Goal: Use online tool/utility: Utilize a website feature to perform a specific function

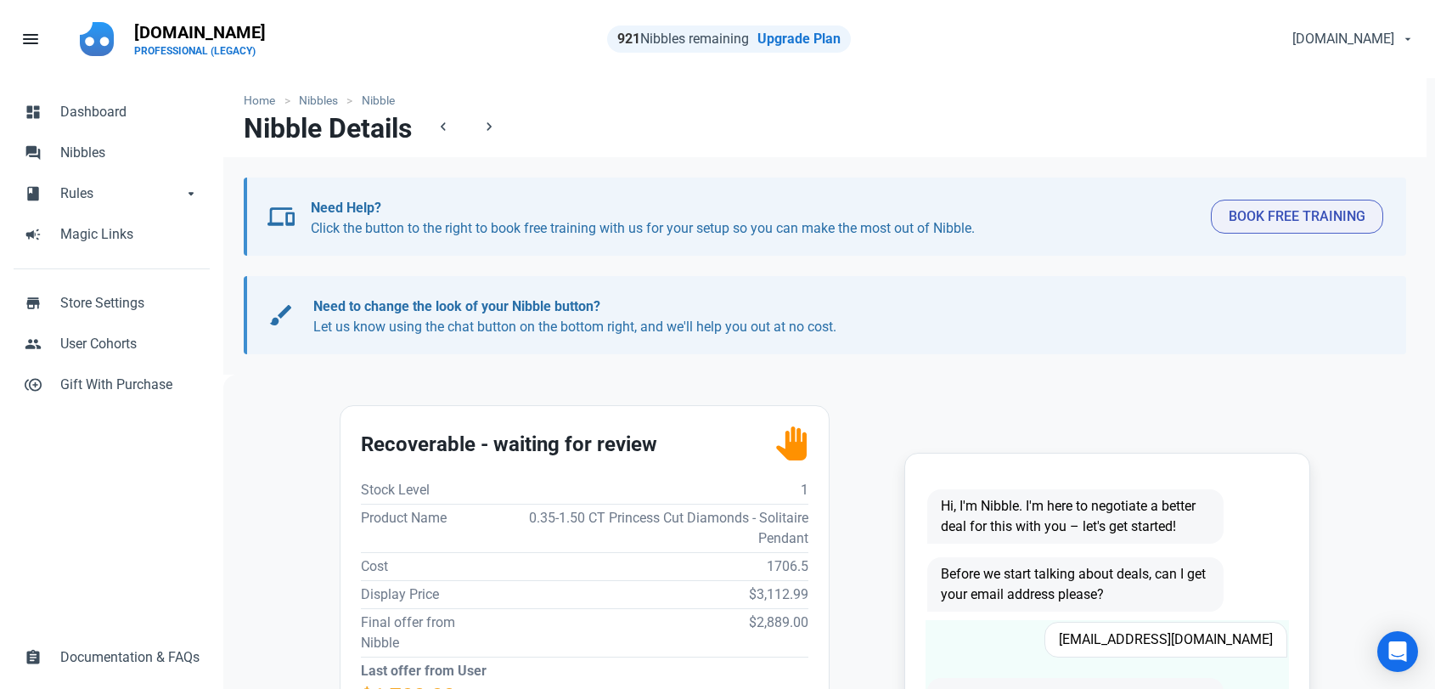
scroll to position [283, 0]
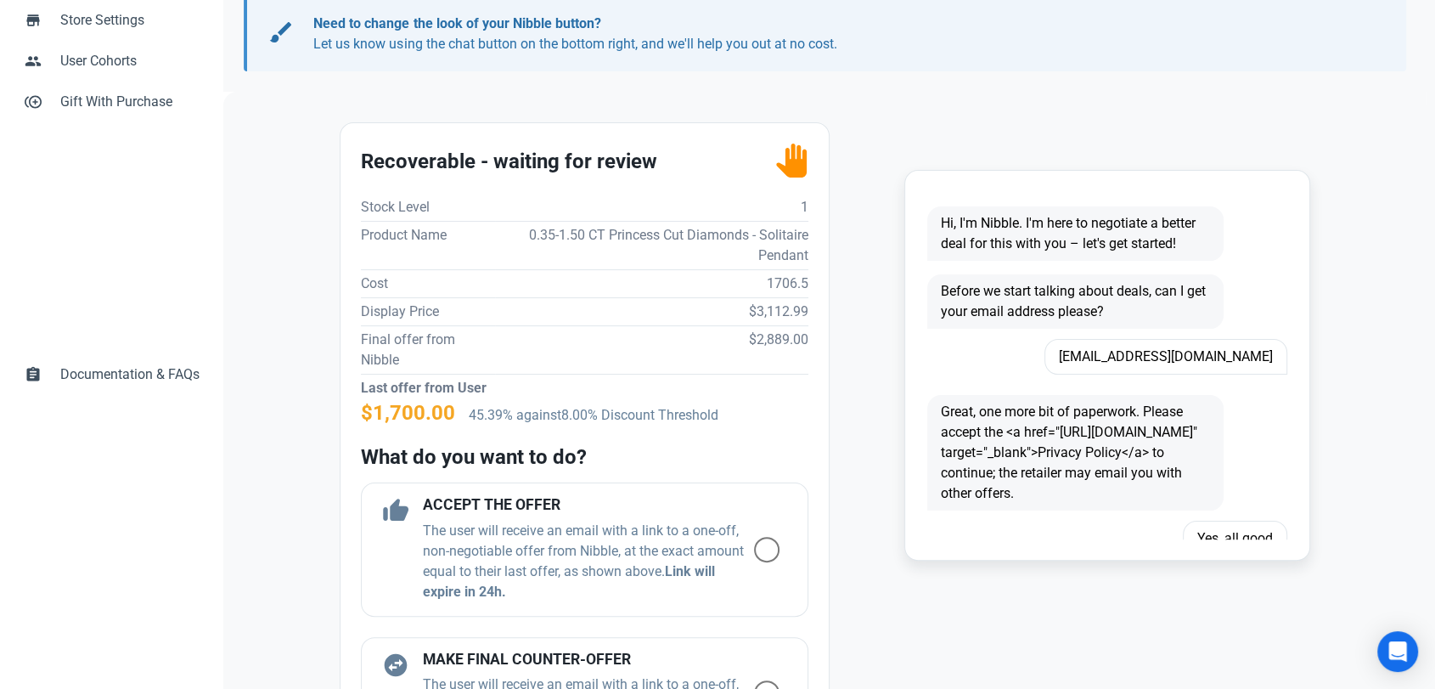
click at [768, 313] on td "$3,112.99" at bounding box center [651, 311] width 313 height 28
copy td "3,112.99"
drag, startPoint x: 925, startPoint y: 620, endPoint x: 873, endPoint y: 626, distance: 52.1
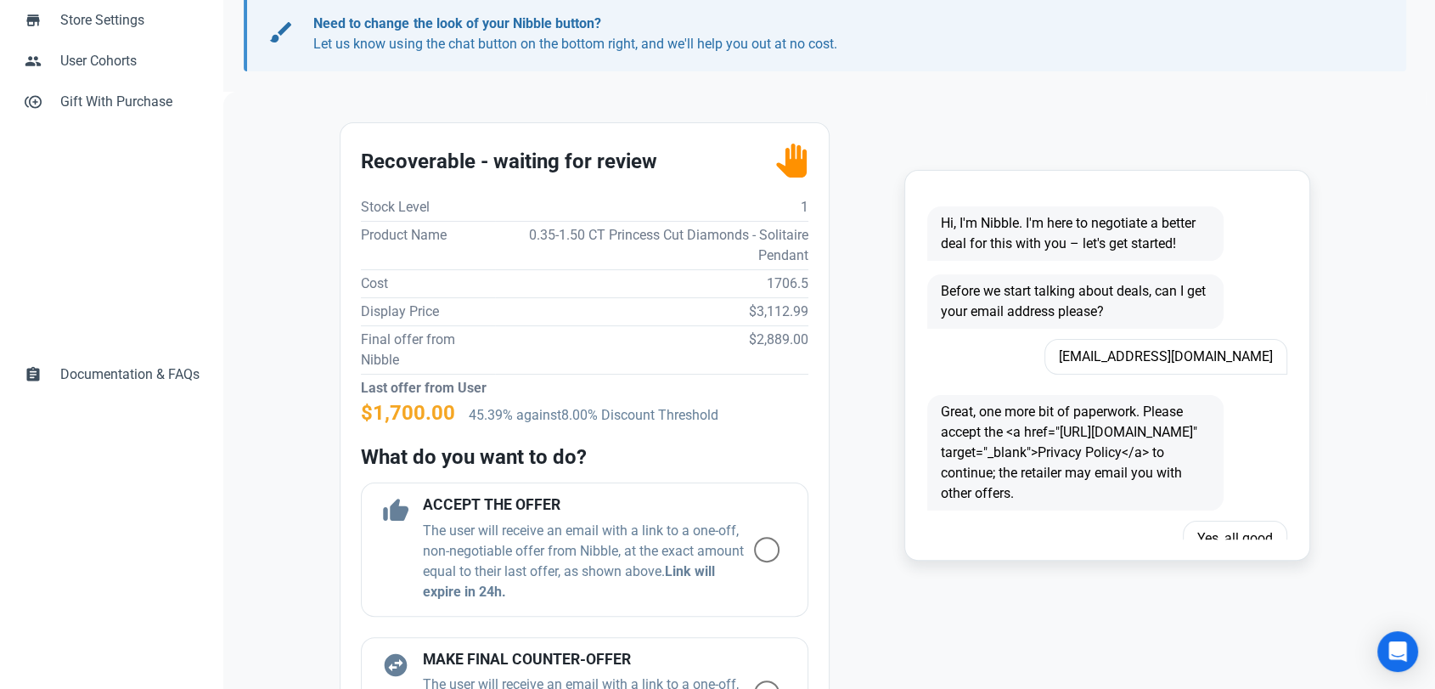
scroll to position [471, 0]
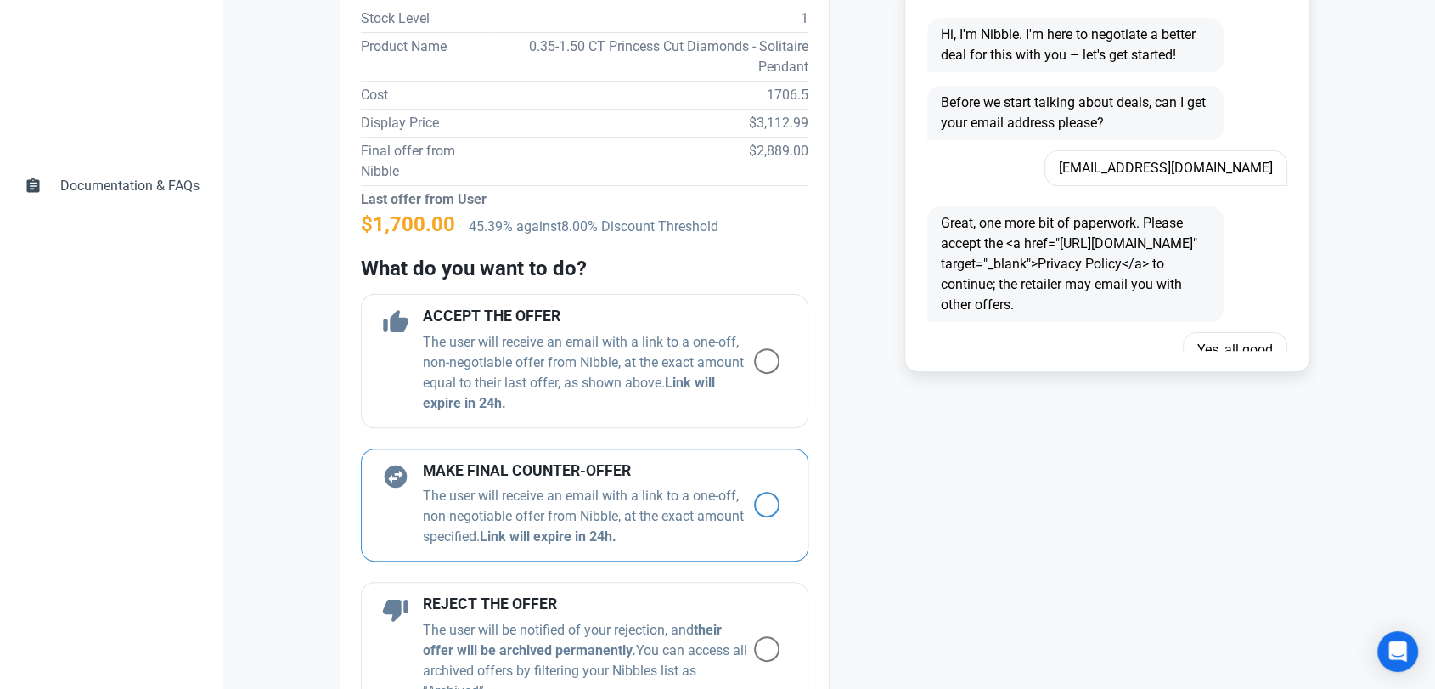
click at [764, 511] on label at bounding box center [774, 504] width 40 height 25
click at [764, 510] on input "radio" at bounding box center [759, 504] width 11 height 11
radio input "true"
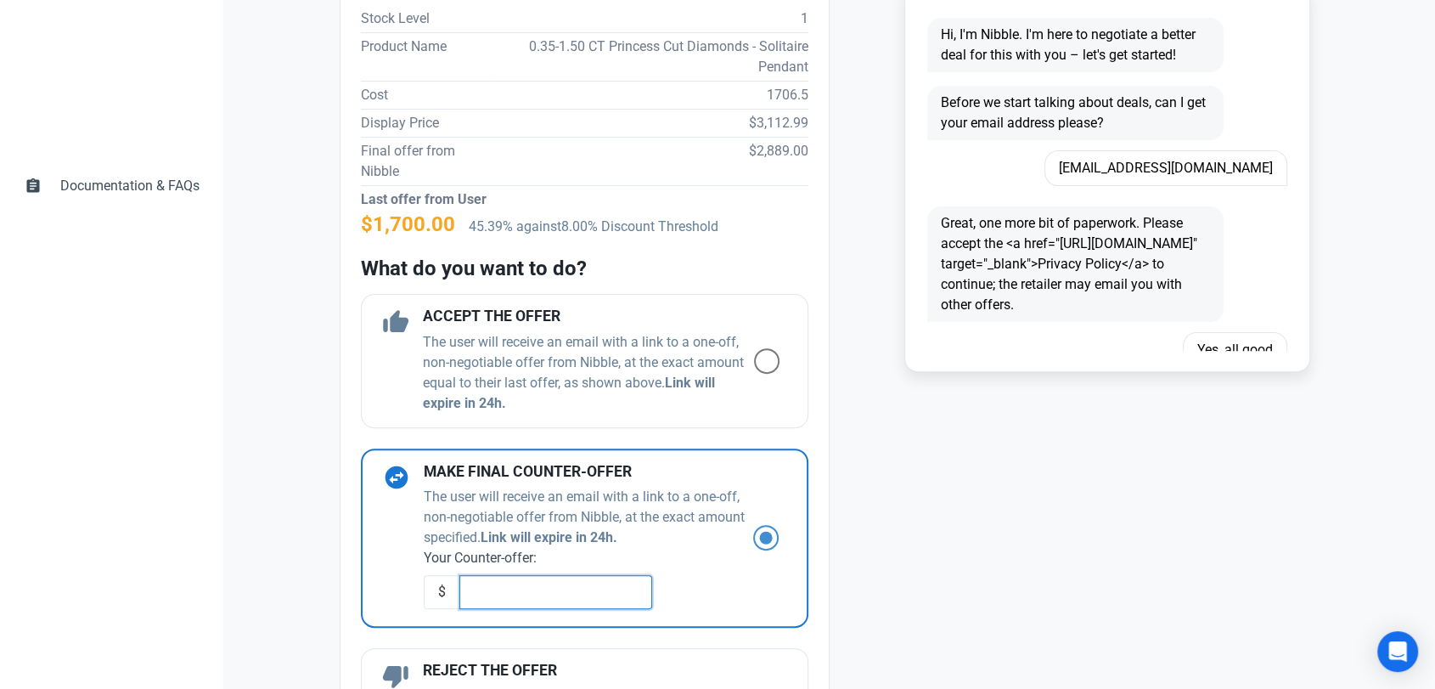
click at [599, 604] on input "text" at bounding box center [555, 592] width 193 height 34
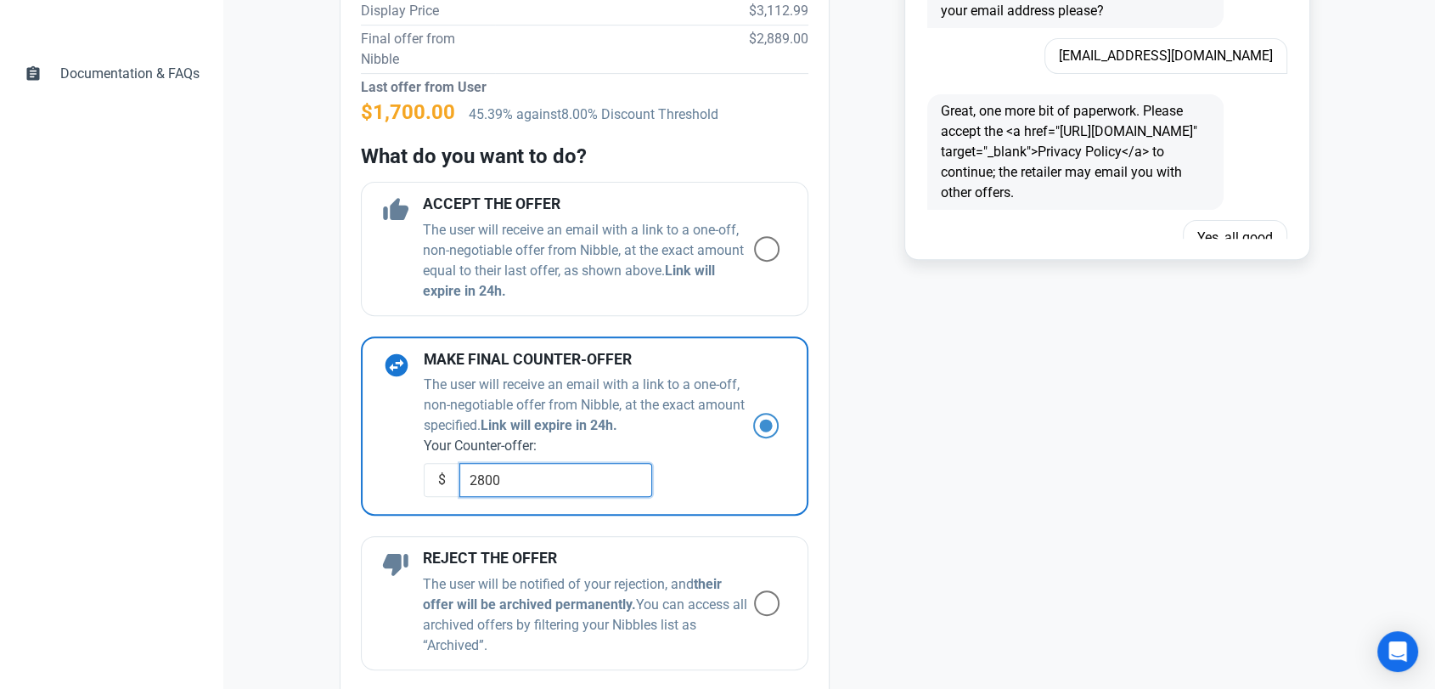
scroll to position [754, 0]
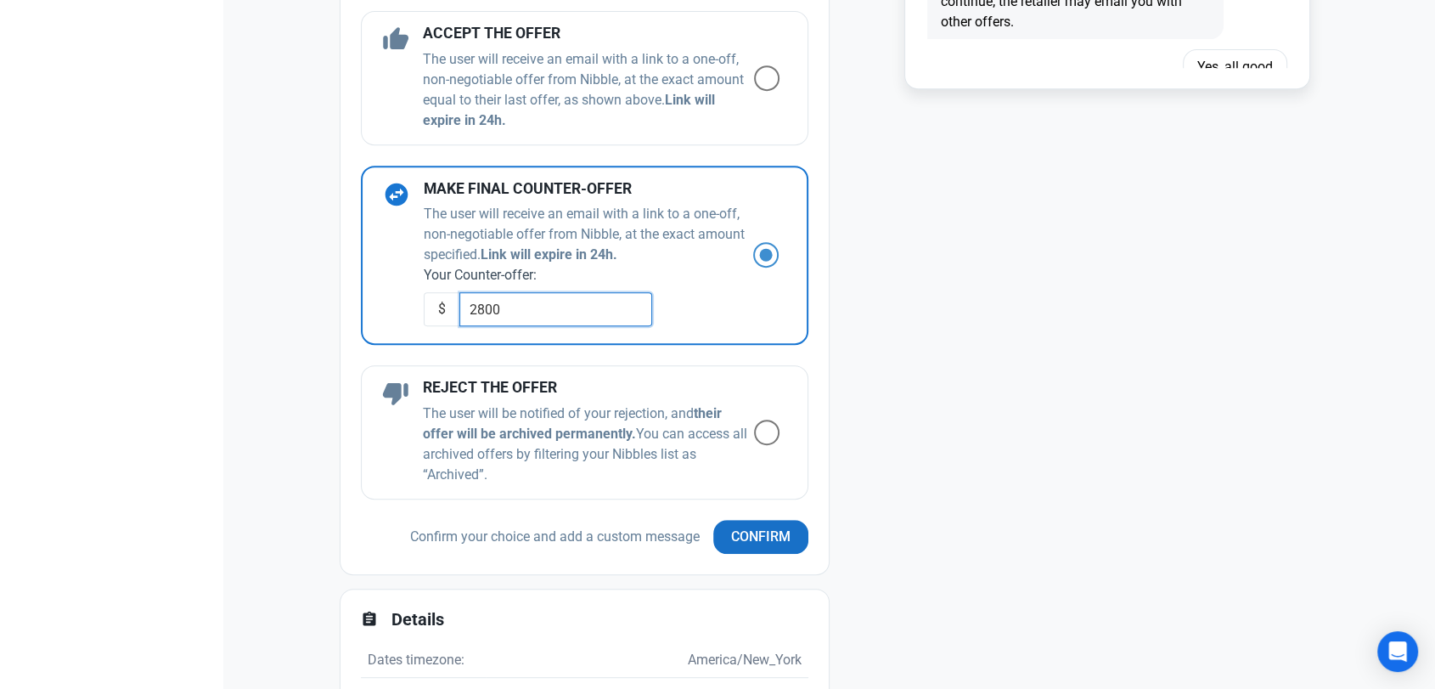
type input "2800"
click at [775, 535] on span "Confirm" at bounding box center [760, 536] width 59 height 20
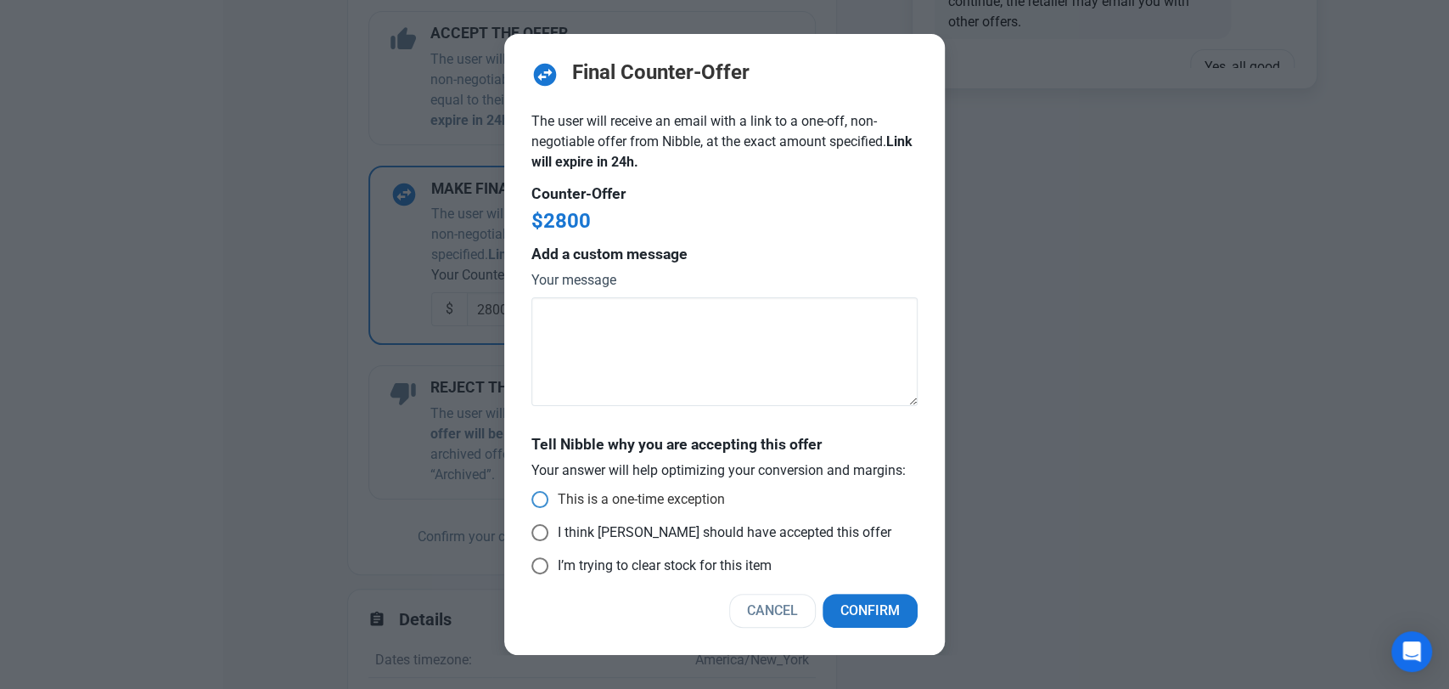
click at [545, 496] on span at bounding box center [539, 499] width 17 height 17
click at [543, 496] on input "This is a one-time exception" at bounding box center [536, 499] width 11 height 11
radio input "true"
click at [838, 609] on button "Confirm" at bounding box center [870, 610] width 95 height 34
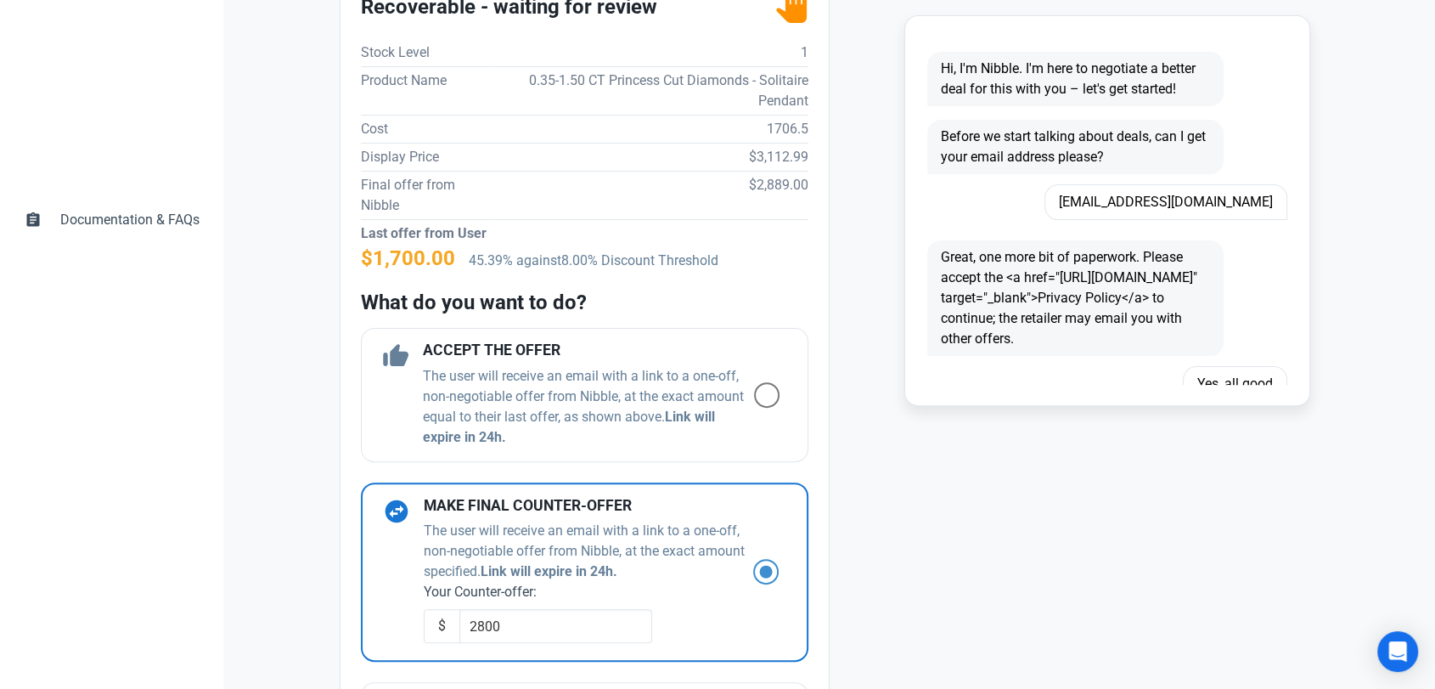
scroll to position [188, 0]
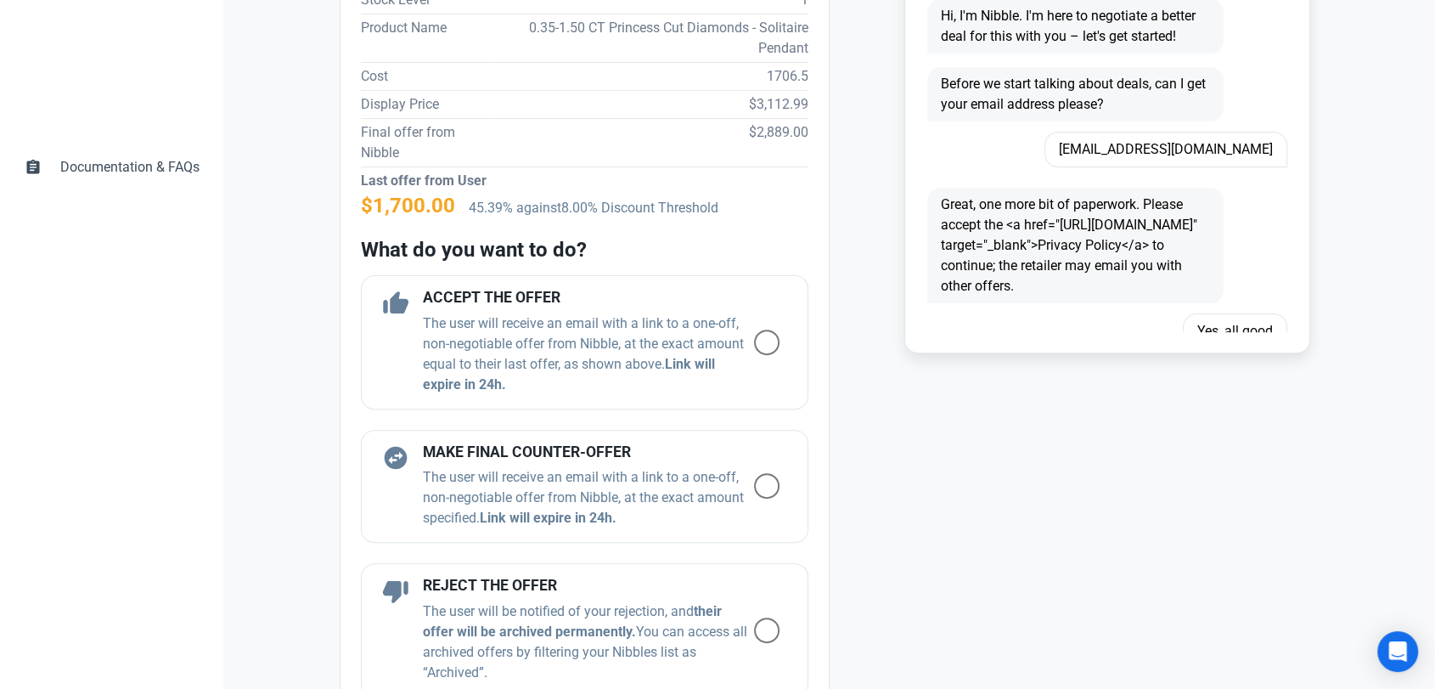
scroll to position [660, 0]
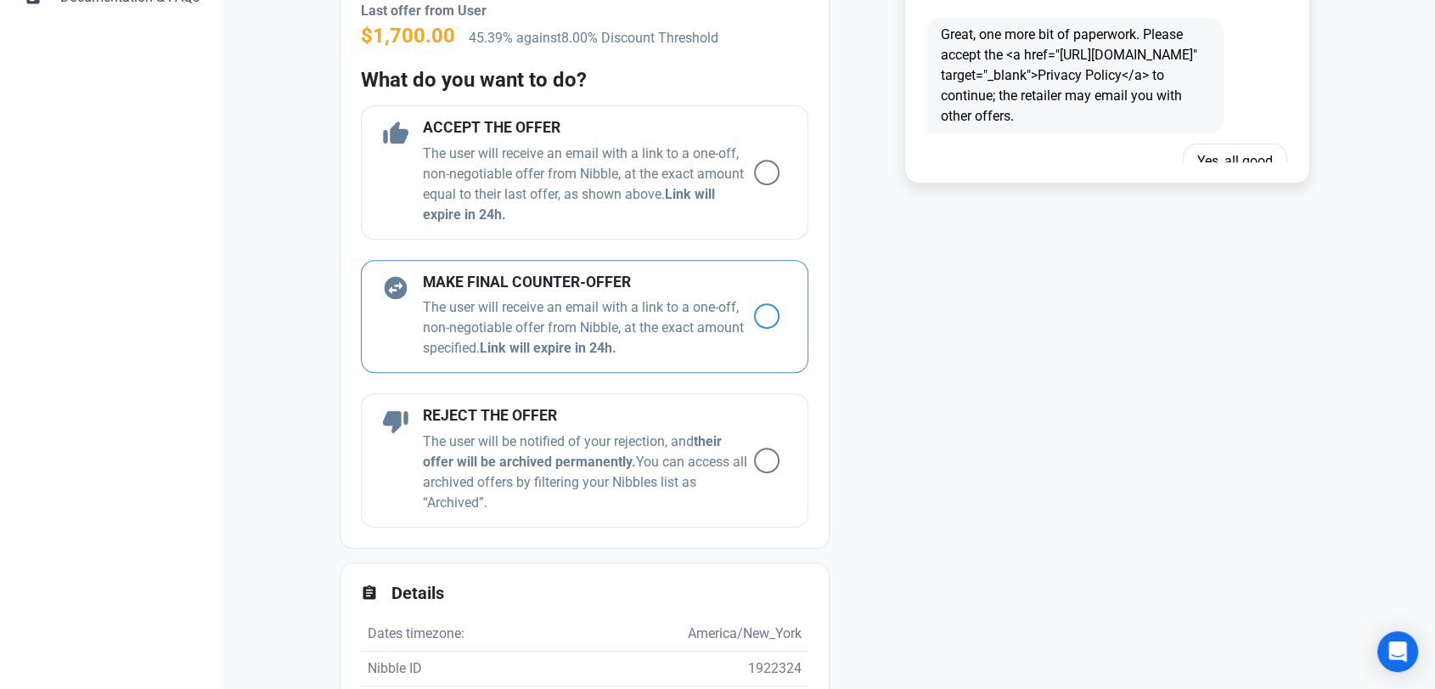
click at [478, 320] on p "The user will receive an email with a link to a one-off, non-negotiable offer f…" at bounding box center [588, 327] width 331 height 61
radio input "true"
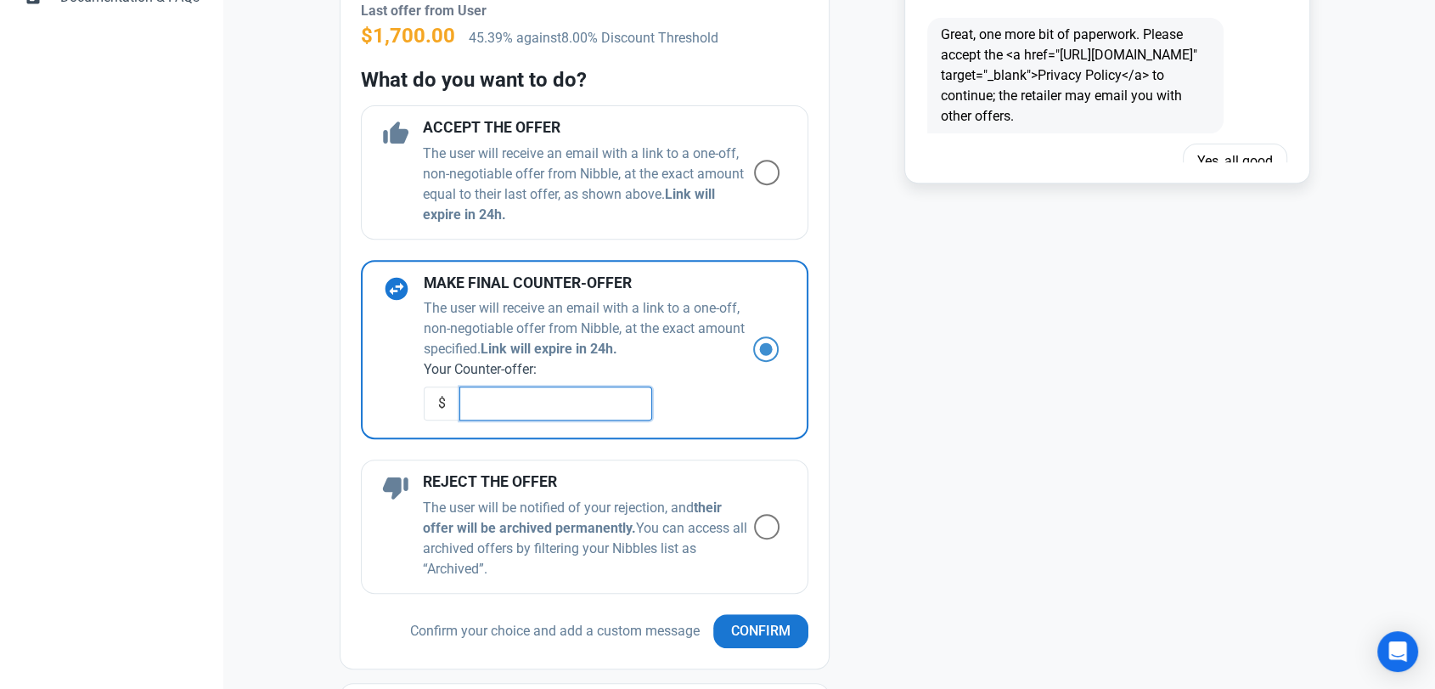
click at [517, 402] on input "text" at bounding box center [555, 403] width 193 height 34
type input "0"
type input "2800"
click at [752, 649] on div "Recoverable - waiting for review Recoverable - waiting for review Stock Level 1…" at bounding box center [584, 207] width 488 height 922
click at [754, 638] on span "Confirm" at bounding box center [760, 631] width 59 height 20
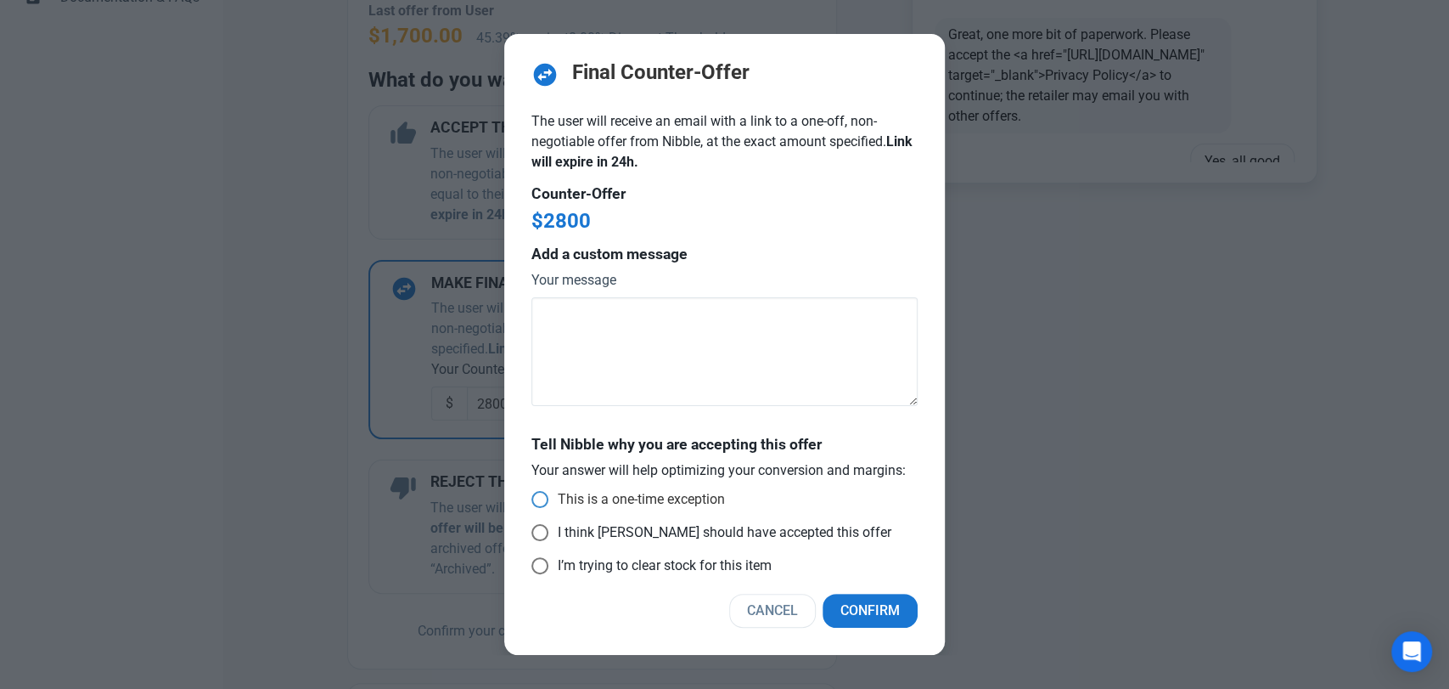
drag, startPoint x: 583, startPoint y: 495, endPoint x: 597, endPoint y: 500, distance: 14.5
click at [583, 498] on span "This is a one-time exception" at bounding box center [636, 499] width 177 height 17
click at [543, 498] on input "This is a one-time exception" at bounding box center [536, 499] width 11 height 11
radio input "true"
click at [871, 605] on span "Confirm" at bounding box center [870, 610] width 59 height 20
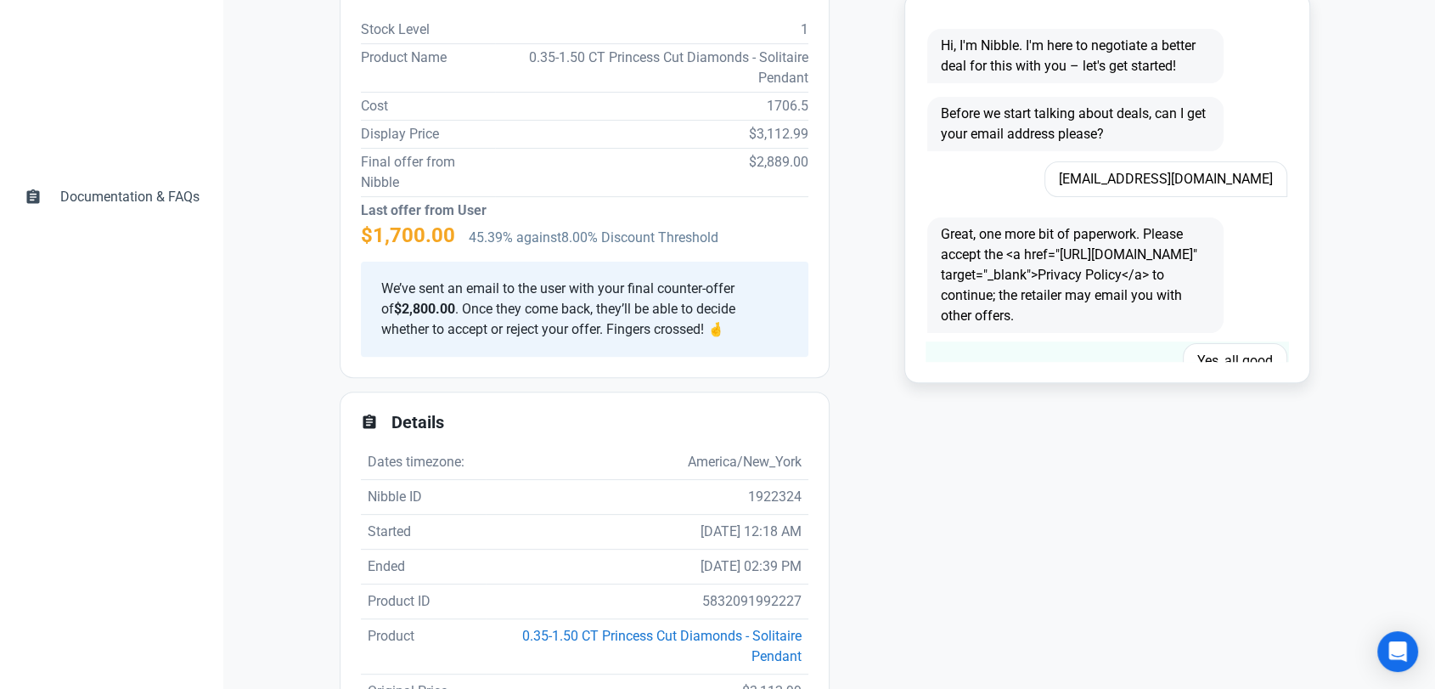
scroll to position [471, 0]
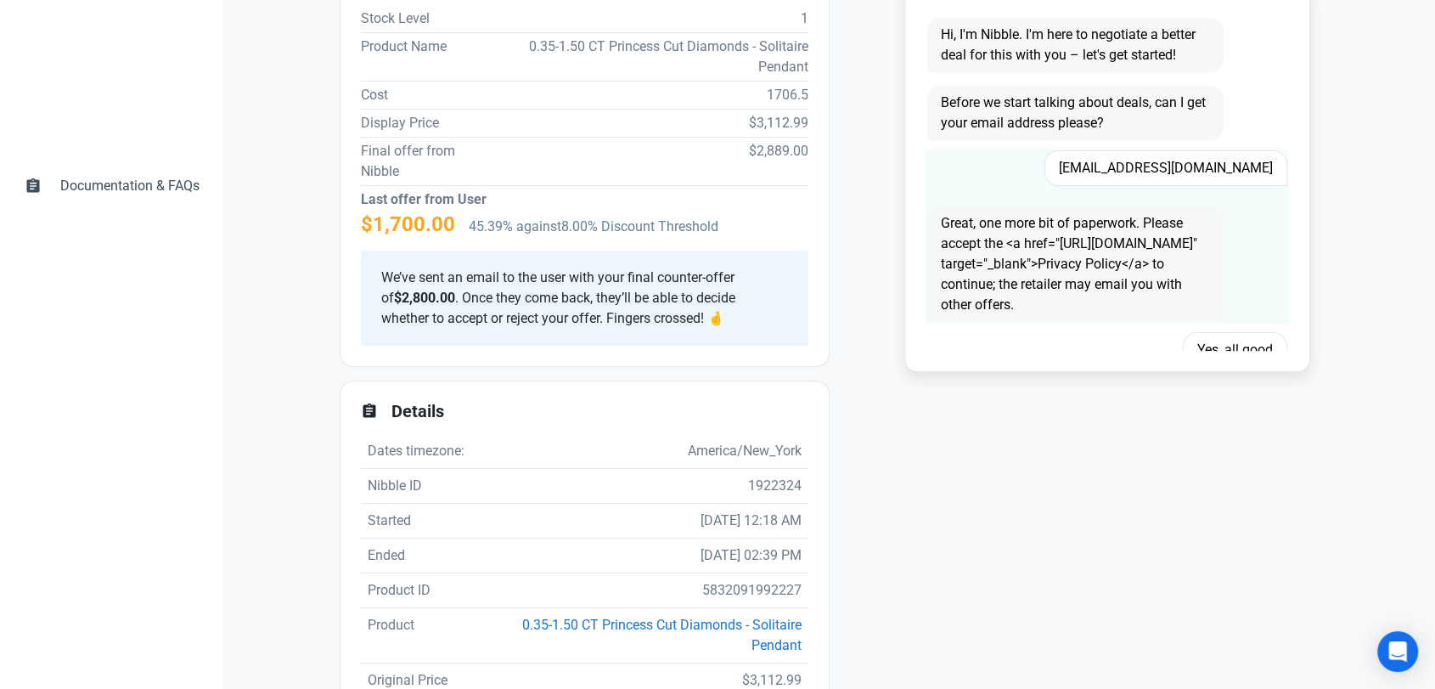
click at [1217, 172] on span "Ciffy1960@gmail.com" at bounding box center [1165, 168] width 243 height 36
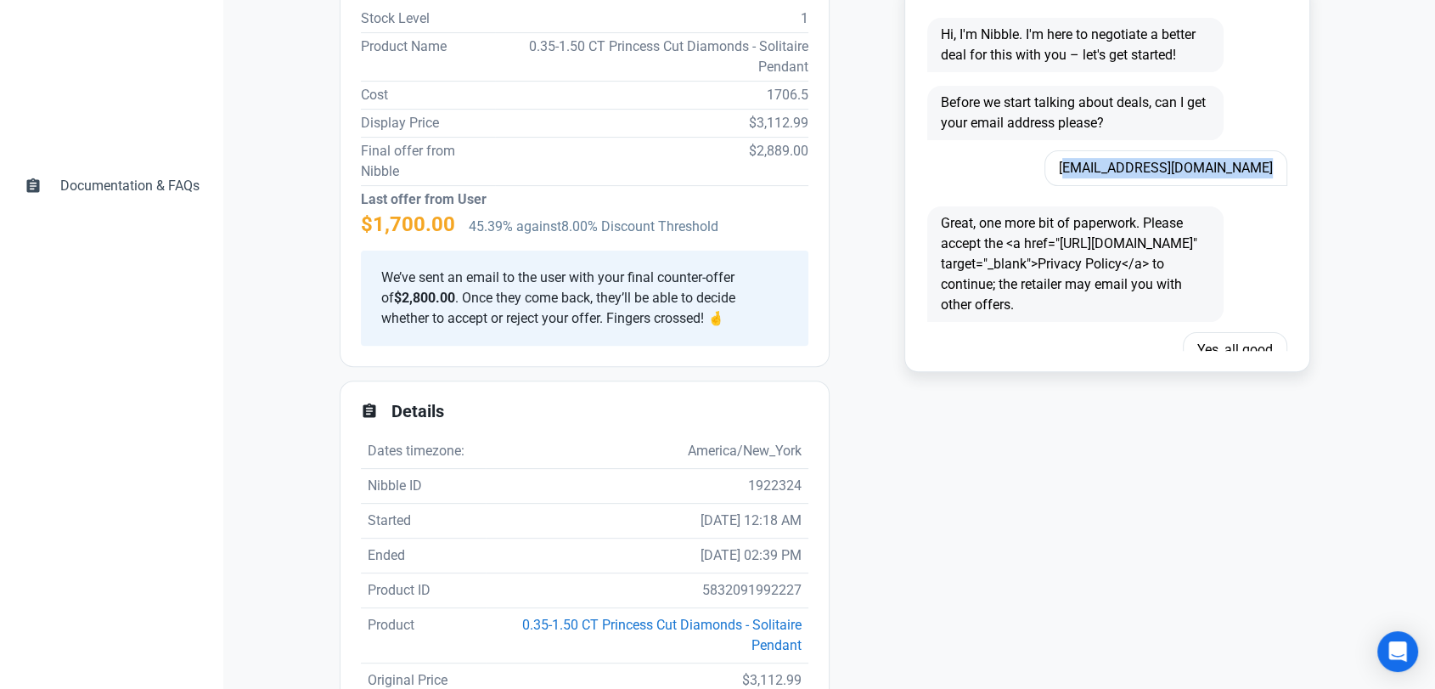
copy span "Ciffy1960@gmail.com"
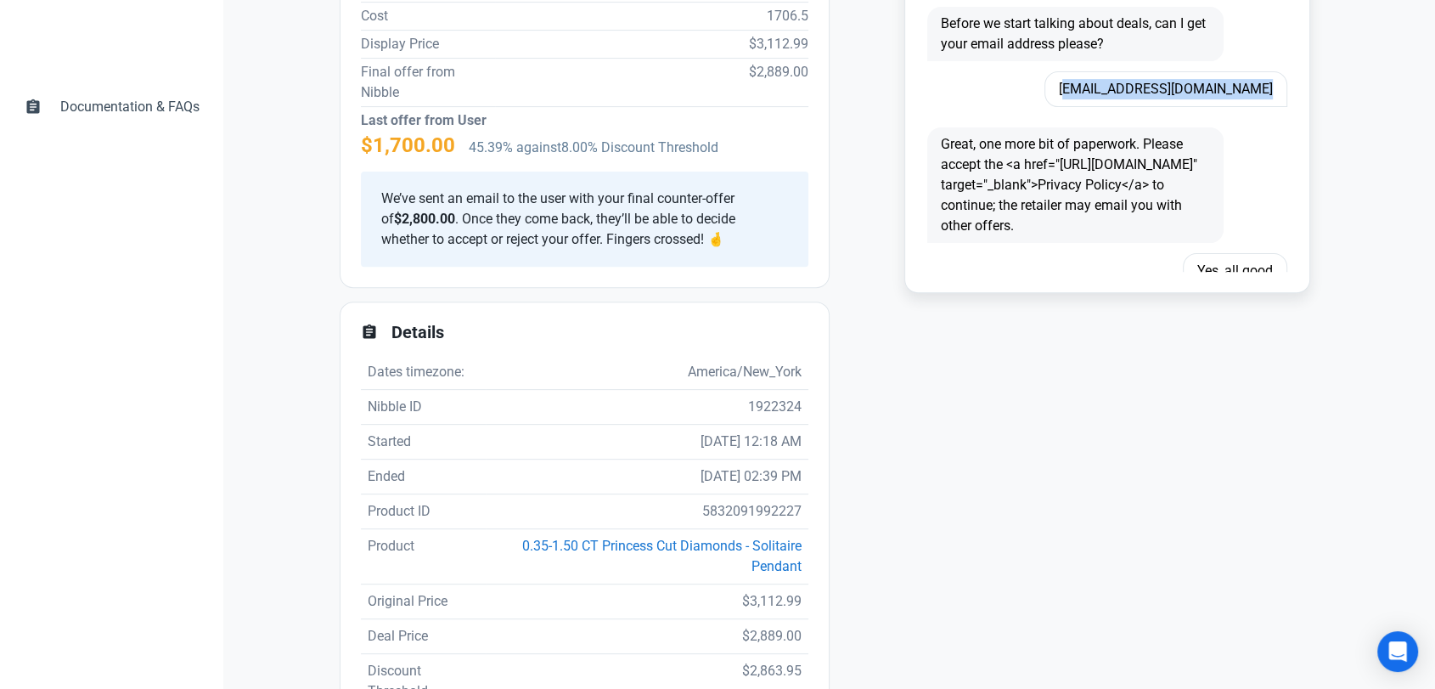
scroll to position [660, 0]
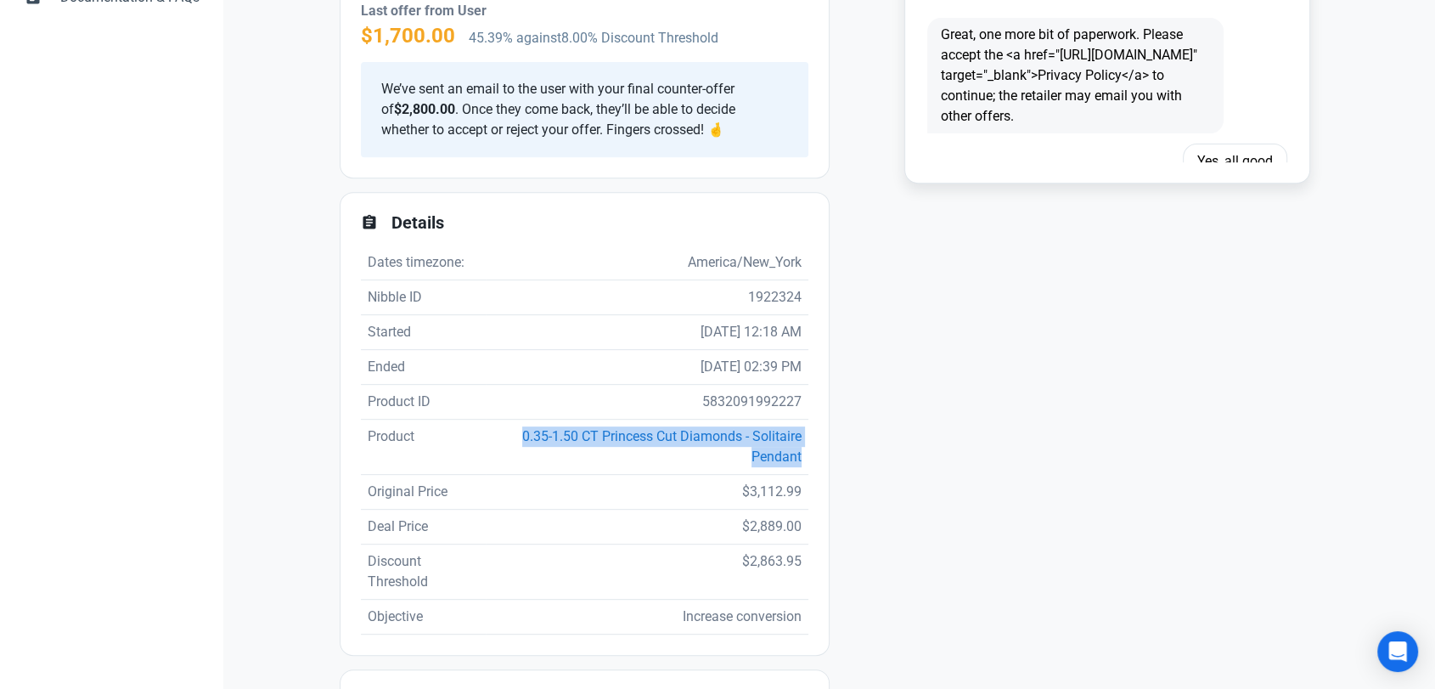
drag, startPoint x: 789, startPoint y: 459, endPoint x: 500, endPoint y: 436, distance: 289.6
click at [500, 436] on td "0.35-1.50 CT Princess Cut Diamonds - Solitaire Pendant" at bounding box center [647, 446] width 323 height 55
copy link "0.35-1.50 CT Princess Cut Diamonds - Solitaire Pendant"
click at [739, 402] on td "5832091992227" at bounding box center [647, 402] width 323 height 35
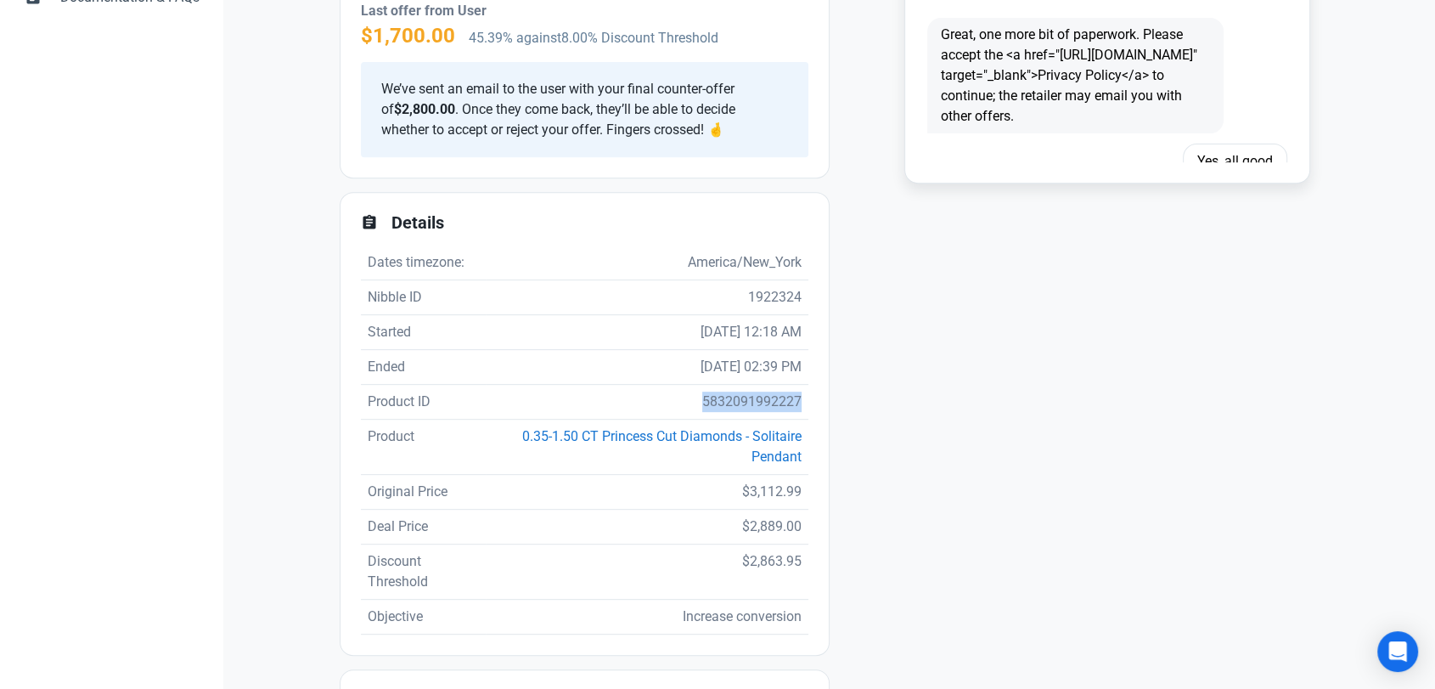
copy td "5832091992227"
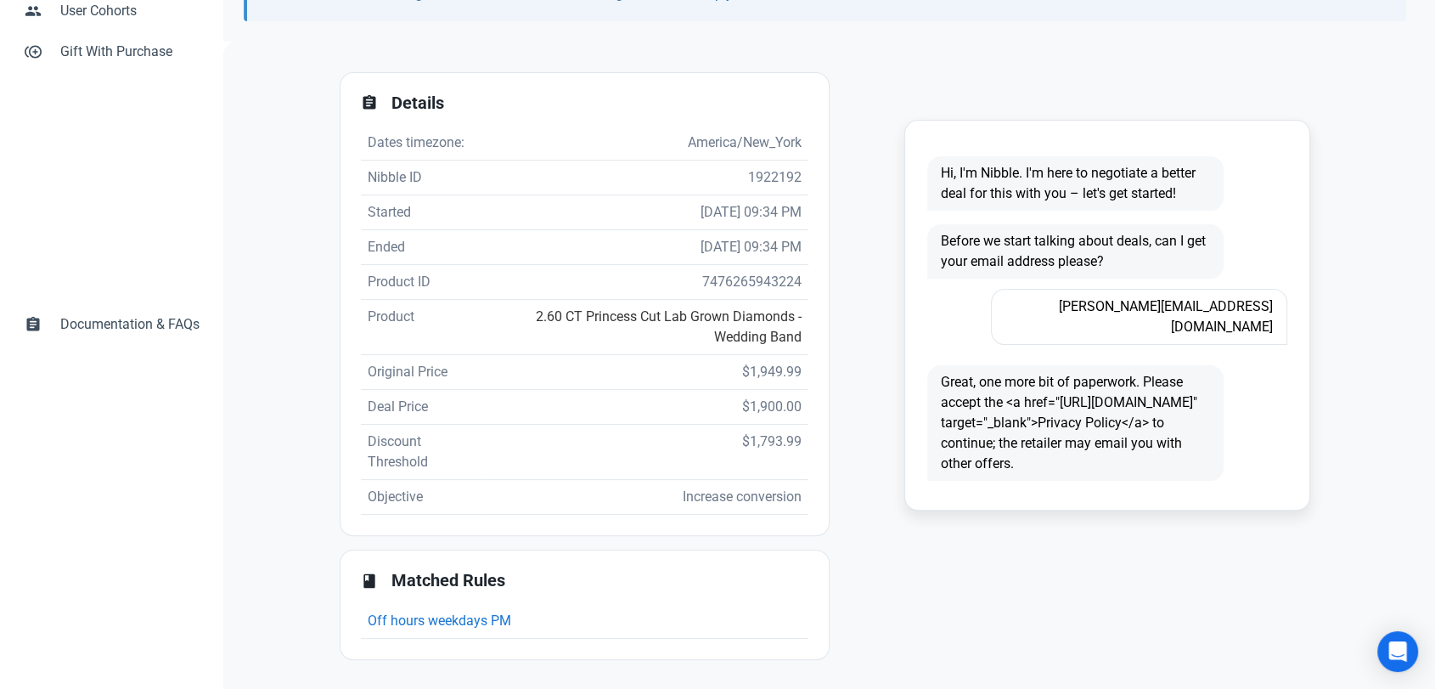
scroll to position [333, 0]
click at [746, 278] on td "7476265943224" at bounding box center [644, 282] width 327 height 35
click at [790, 336] on td "2.60 CT Princess Cut Lab Grown Diamonds - Wedding Band" at bounding box center [644, 327] width 327 height 55
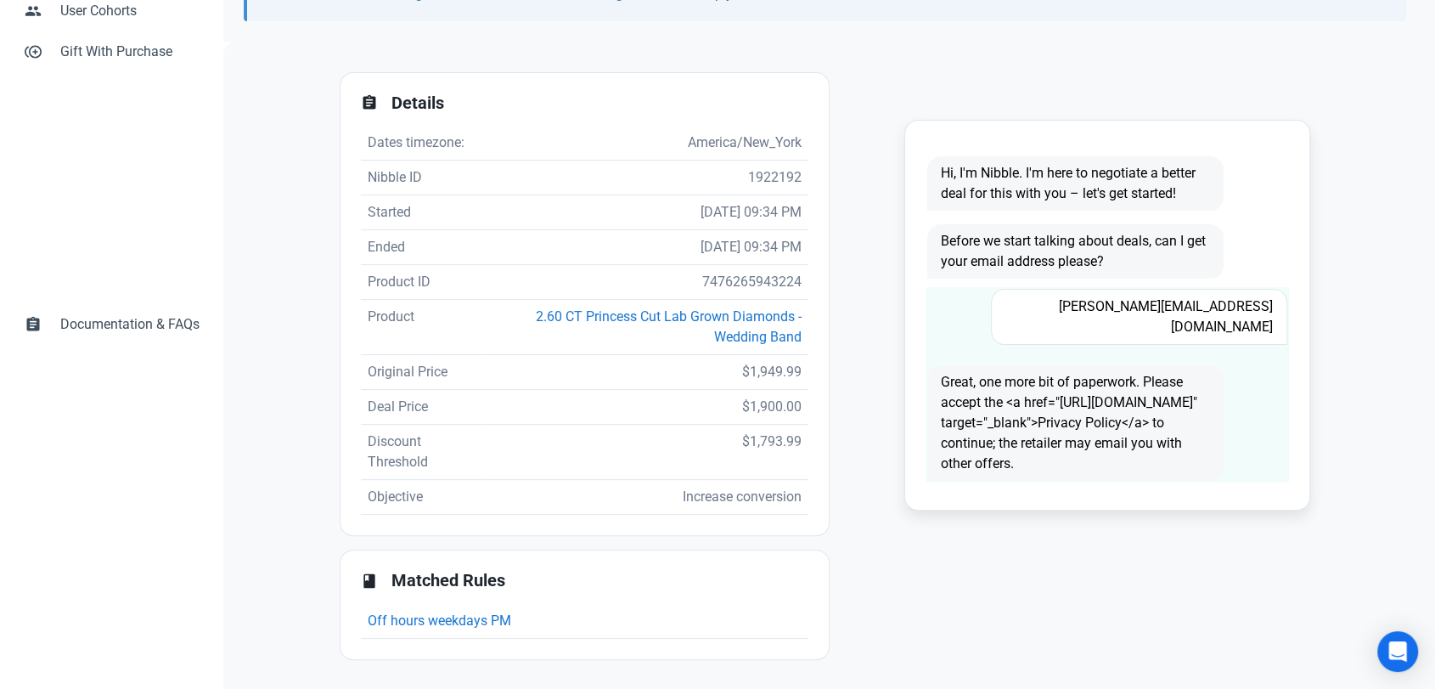
click at [1222, 297] on span "[PERSON_NAME][EMAIL_ADDRESS][DOMAIN_NAME]" at bounding box center [1139, 317] width 296 height 56
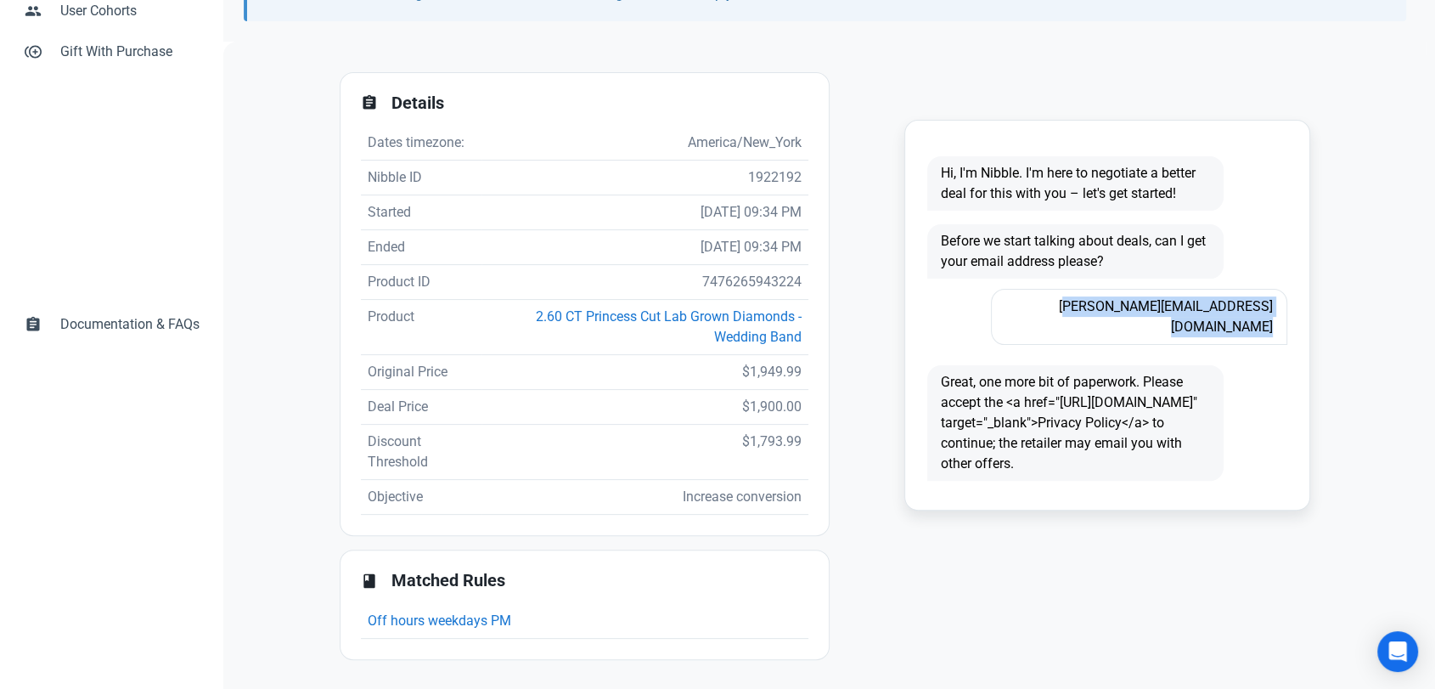
copy span "[PERSON_NAME][EMAIL_ADDRESS][DOMAIN_NAME]"
click at [756, 283] on td "7476265943224" at bounding box center [644, 282] width 327 height 35
copy td "7476265943224"
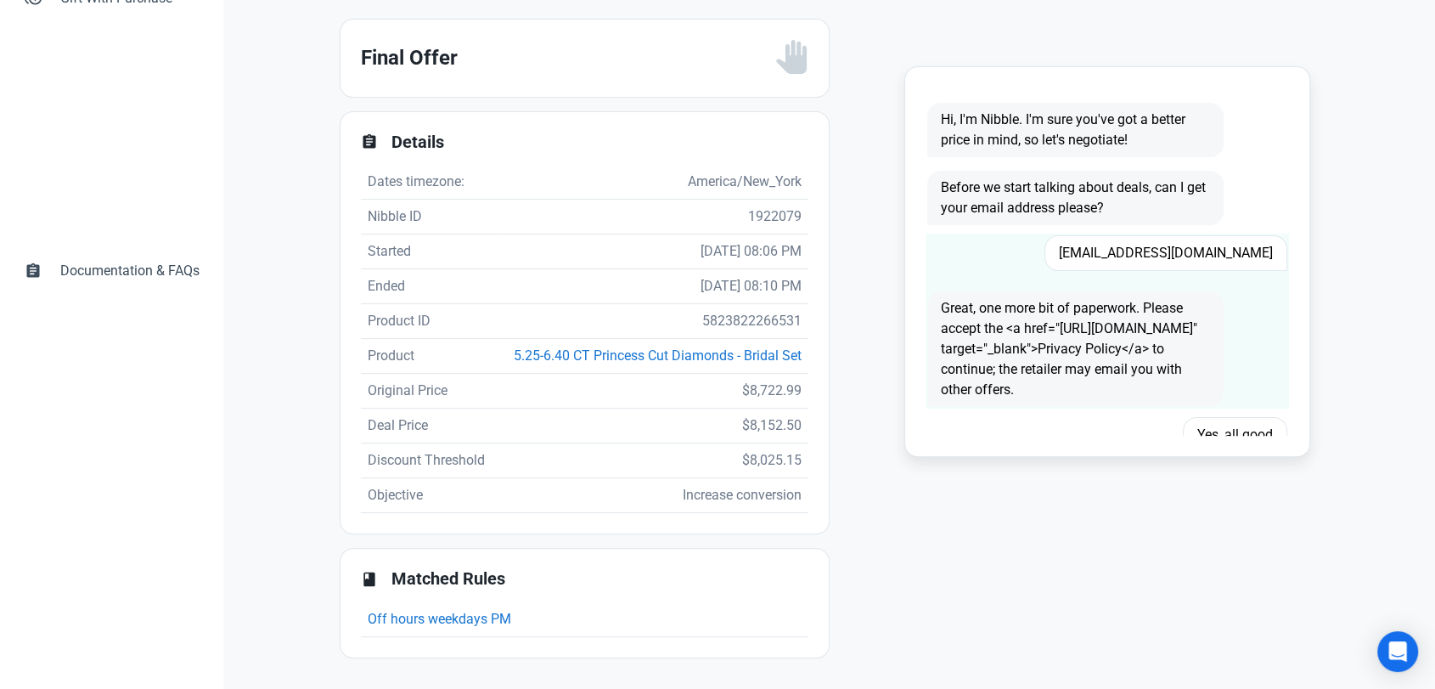
click at [1192, 235] on span "mnunnling@hotmail.com" at bounding box center [1165, 253] width 243 height 36
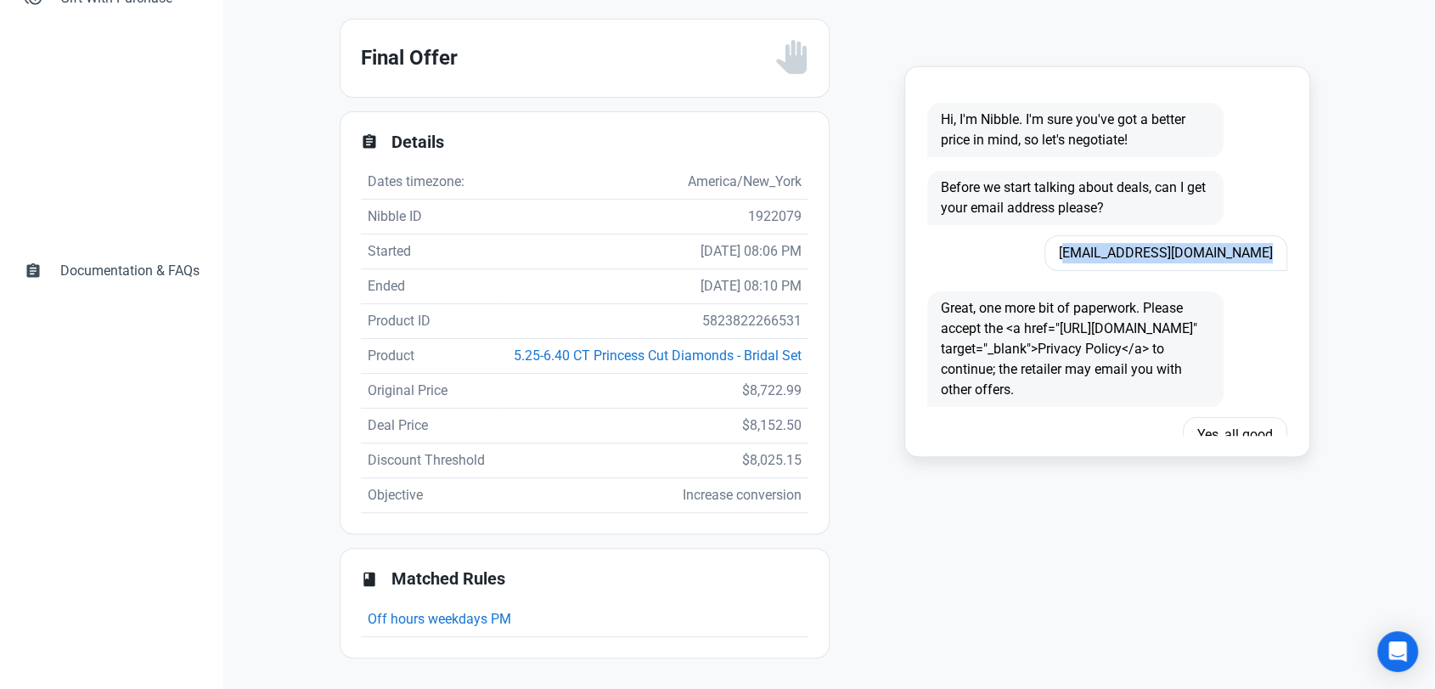
copy span "mnunnling@hotmail.com"
click at [747, 304] on td "5823822266531" at bounding box center [653, 321] width 312 height 35
copy td "5823822266531"
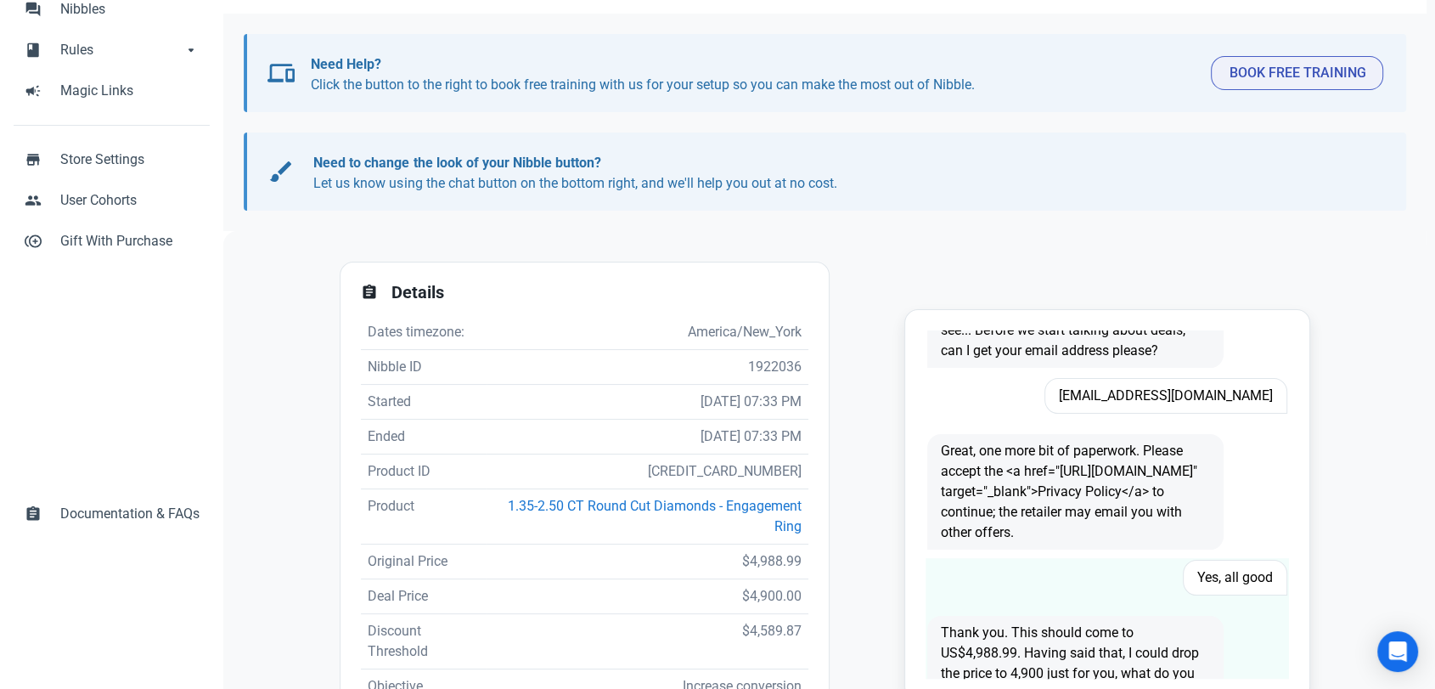
scroll to position [20, 0]
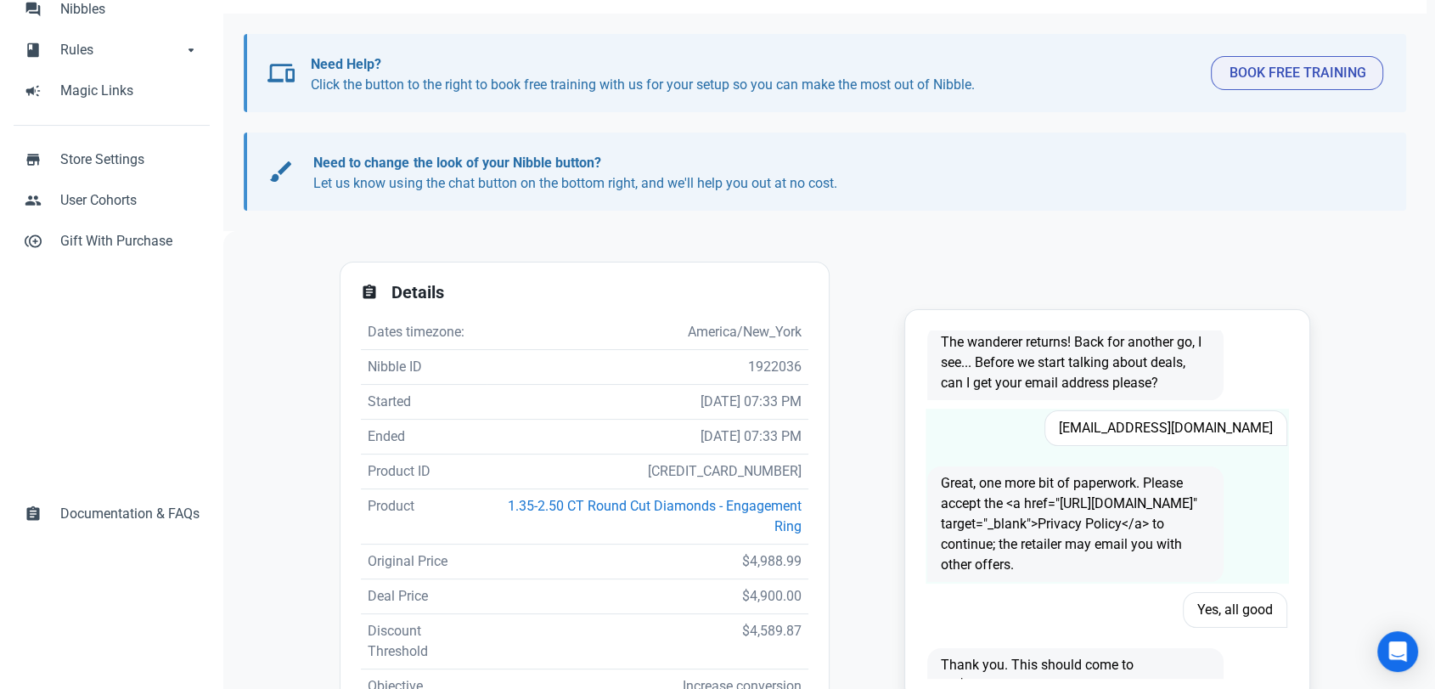
click at [1148, 431] on span "[EMAIL_ADDRESS][DOMAIN_NAME]" at bounding box center [1165, 428] width 243 height 36
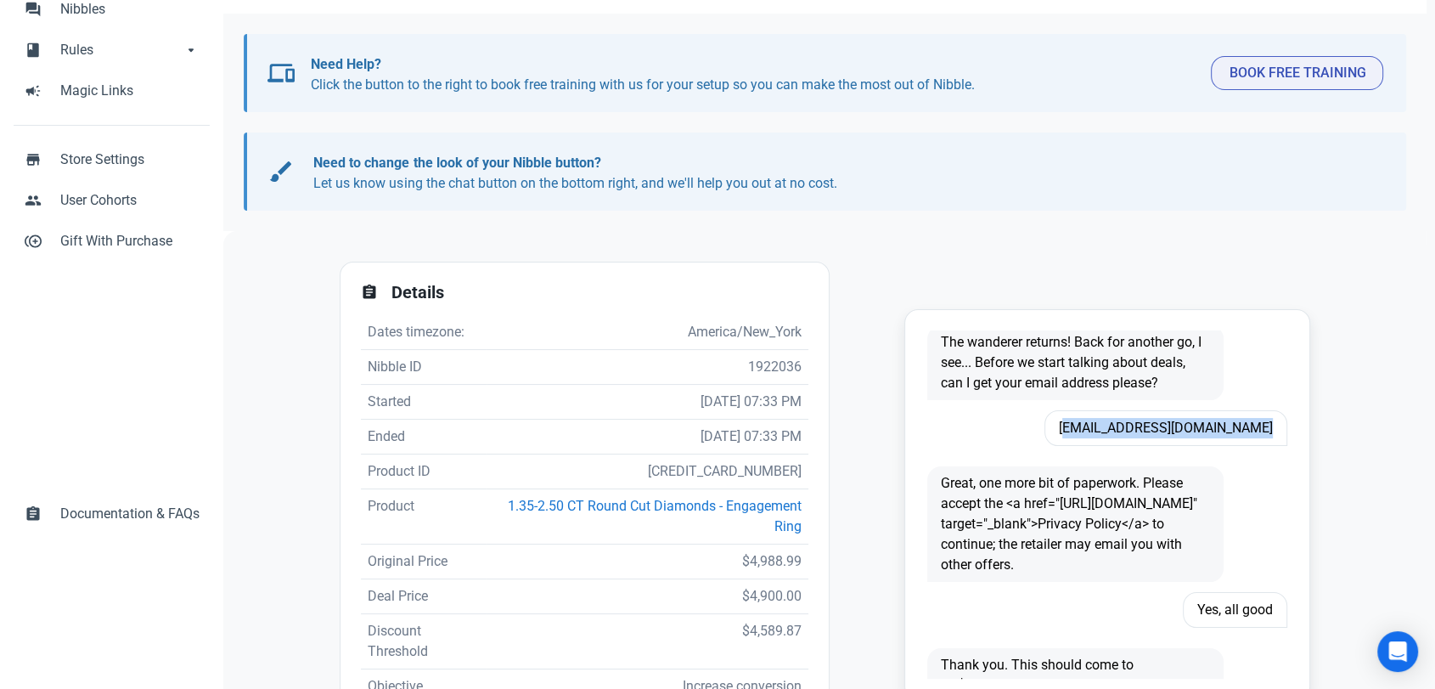
copy span "[EMAIL_ADDRESS][DOMAIN_NAME]"
click at [734, 470] on td "[CREDIT_CARD_NUMBER]" at bounding box center [647, 471] width 322 height 35
copy td "[CREDIT_CARD_NUMBER]"
